Goal: Task Accomplishment & Management: Use online tool/utility

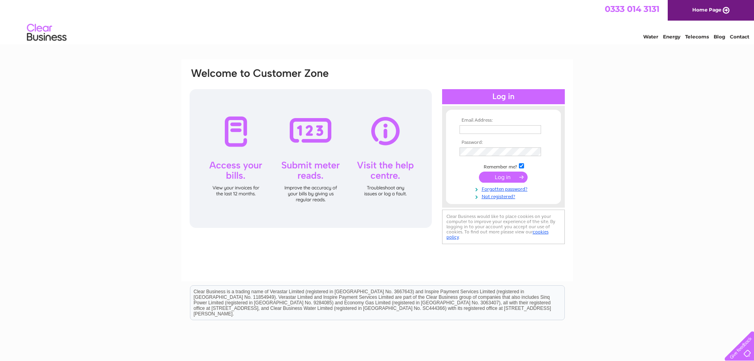
click at [482, 132] on input "text" at bounding box center [501, 129] width 82 height 9
type input "kay@mackscot.co.uk"
click at [500, 178] on input "submit" at bounding box center [503, 176] width 49 height 11
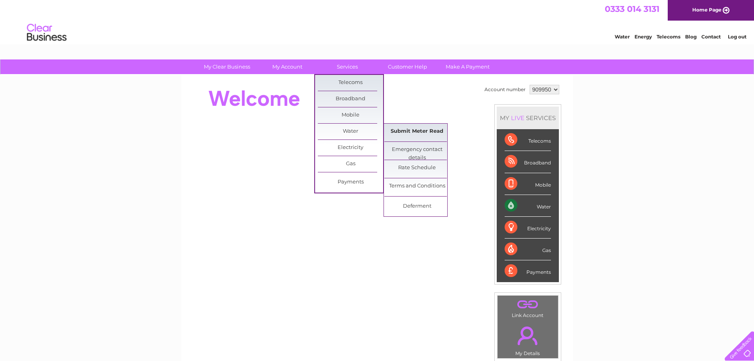
click at [417, 131] on link "Submit Meter Read" at bounding box center [416, 132] width 65 height 16
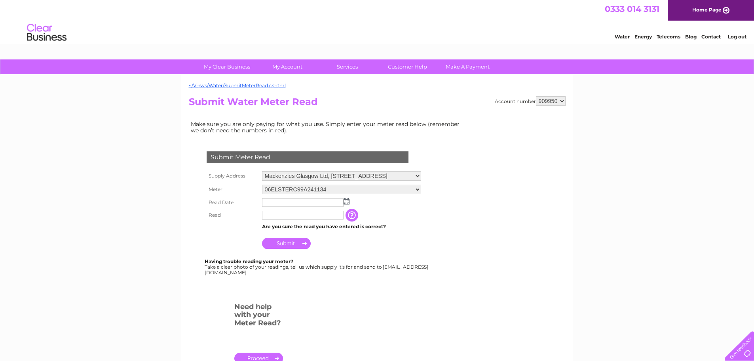
click at [348, 202] on img at bounding box center [347, 201] width 6 height 6
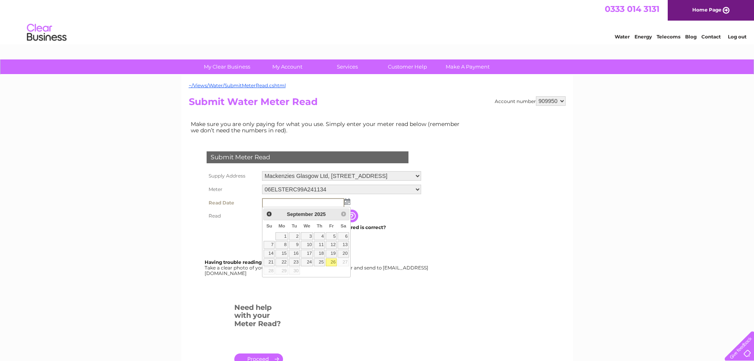
click at [333, 261] on link "26" at bounding box center [331, 262] width 11 height 8
type input "[DATE]"
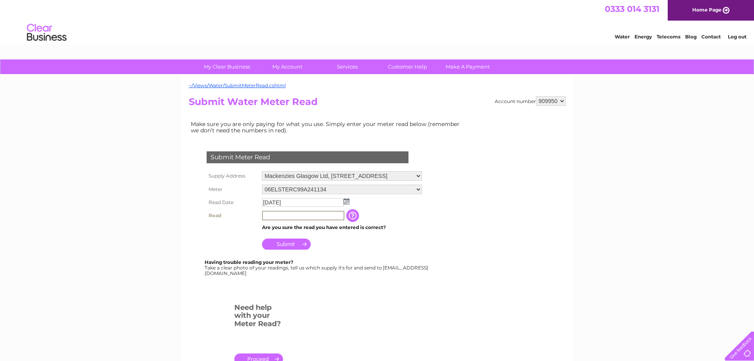
click at [279, 217] on input "text" at bounding box center [303, 216] width 82 height 10
click at [290, 215] on input "text" at bounding box center [303, 216] width 82 height 10
type input "5952"
click at [280, 242] on input "Submit" at bounding box center [286, 243] width 49 height 11
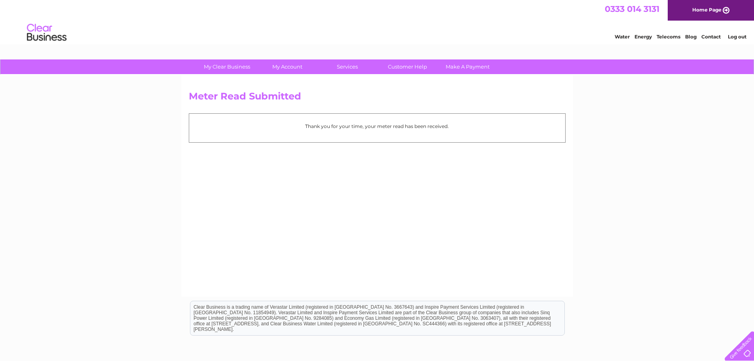
click at [738, 35] on link "Log out" at bounding box center [737, 37] width 19 height 6
